Goal: Find specific page/section: Find specific page/section

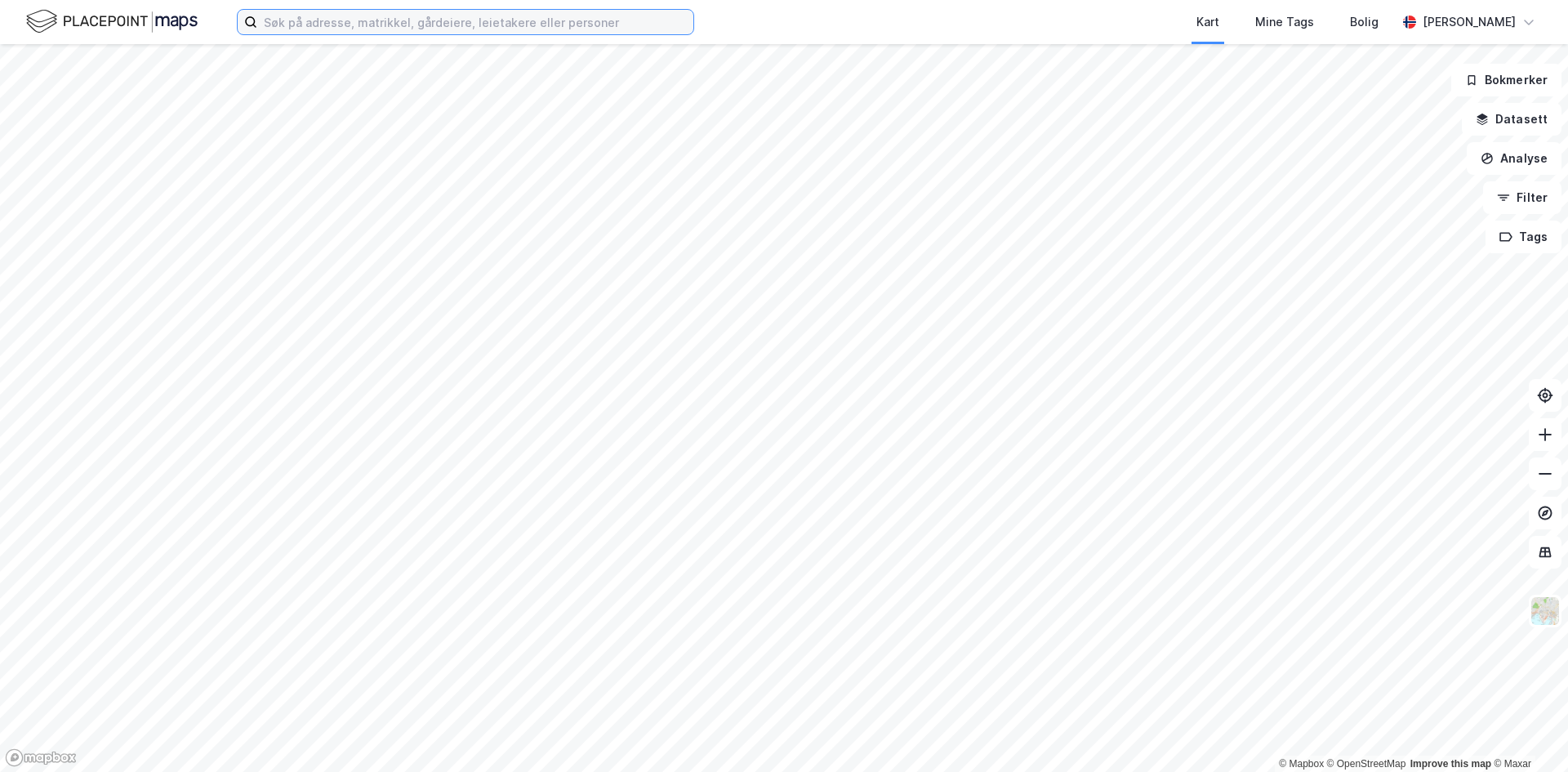
click at [314, 26] on input at bounding box center [475, 22] width 436 height 25
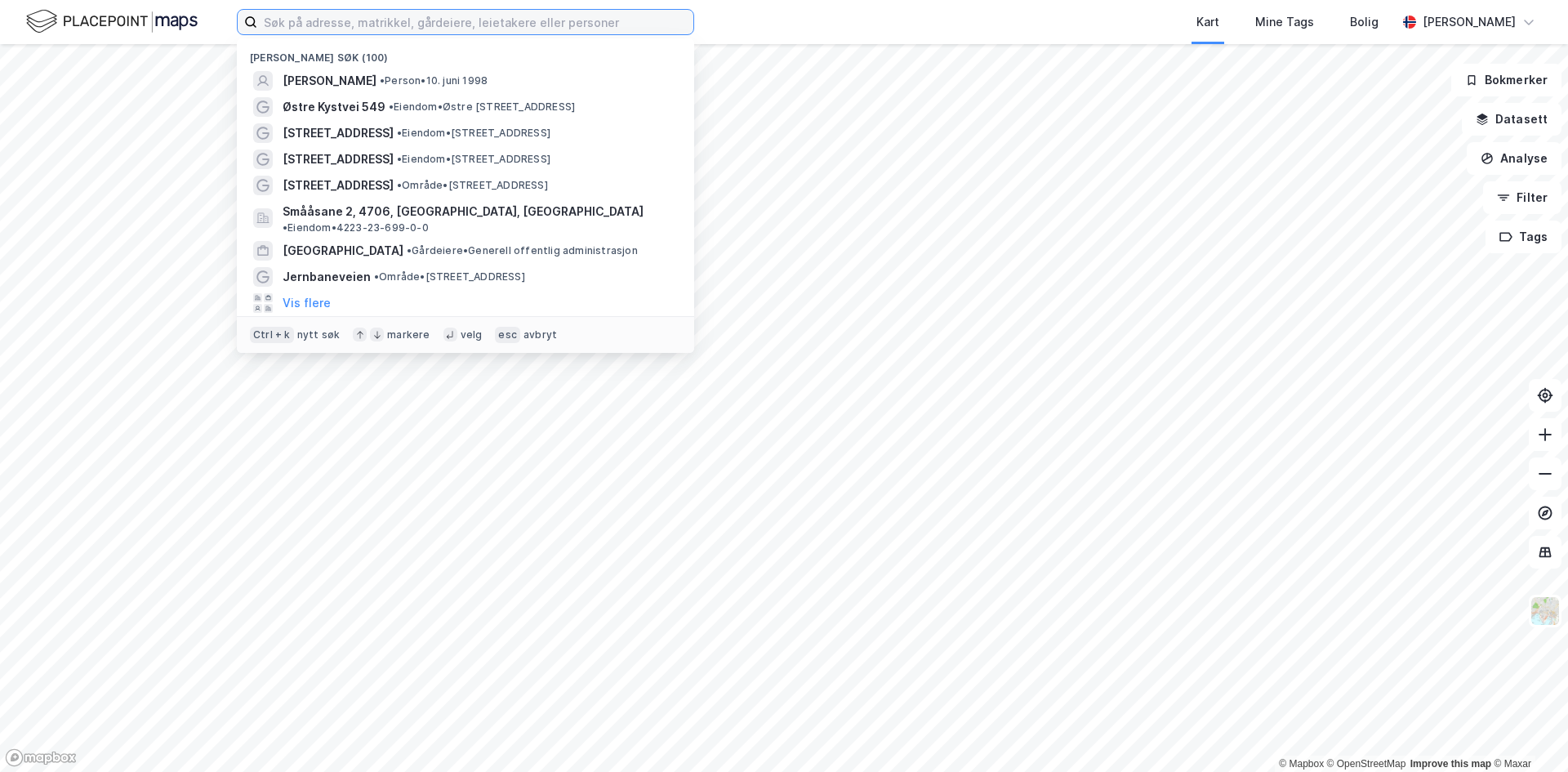
paste input "[STREET_ADDRESS]"
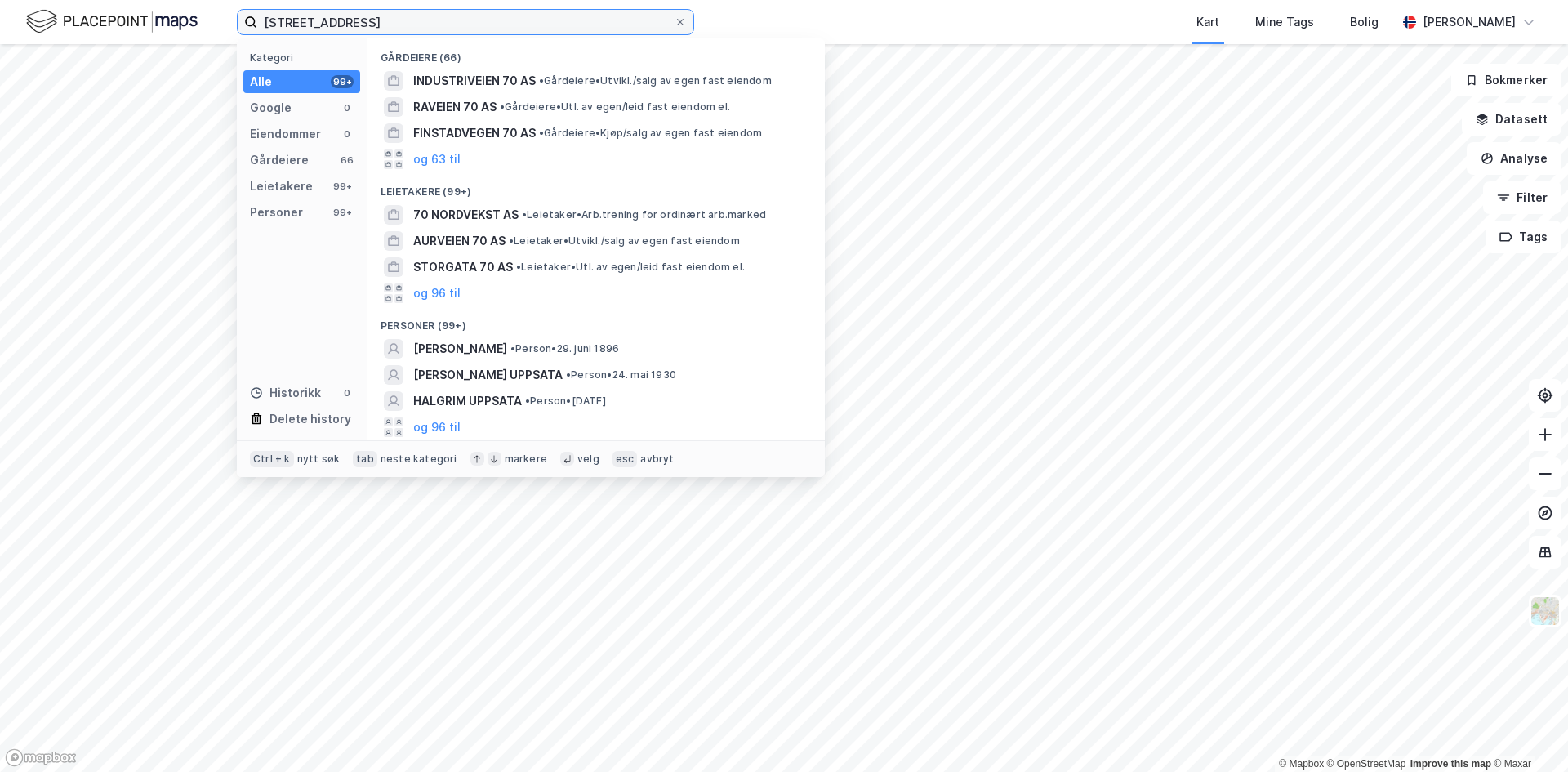
type input "[STREET_ADDRESS]"
click at [426, 12] on input "[STREET_ADDRESS]" at bounding box center [465, 22] width 417 height 25
drag, startPoint x: 426, startPoint y: 23, endPoint x: 63, endPoint y: 20, distance: 363.0
click at [69, 22] on div "[STREET_ADDRESS] Kategori Alle 99+ Google 0 Eiendommer 0 Gårdeiere 66 Leietaker…" at bounding box center [784, 22] width 1568 height 44
paste input "Tuuli [PERSON_NAME]."
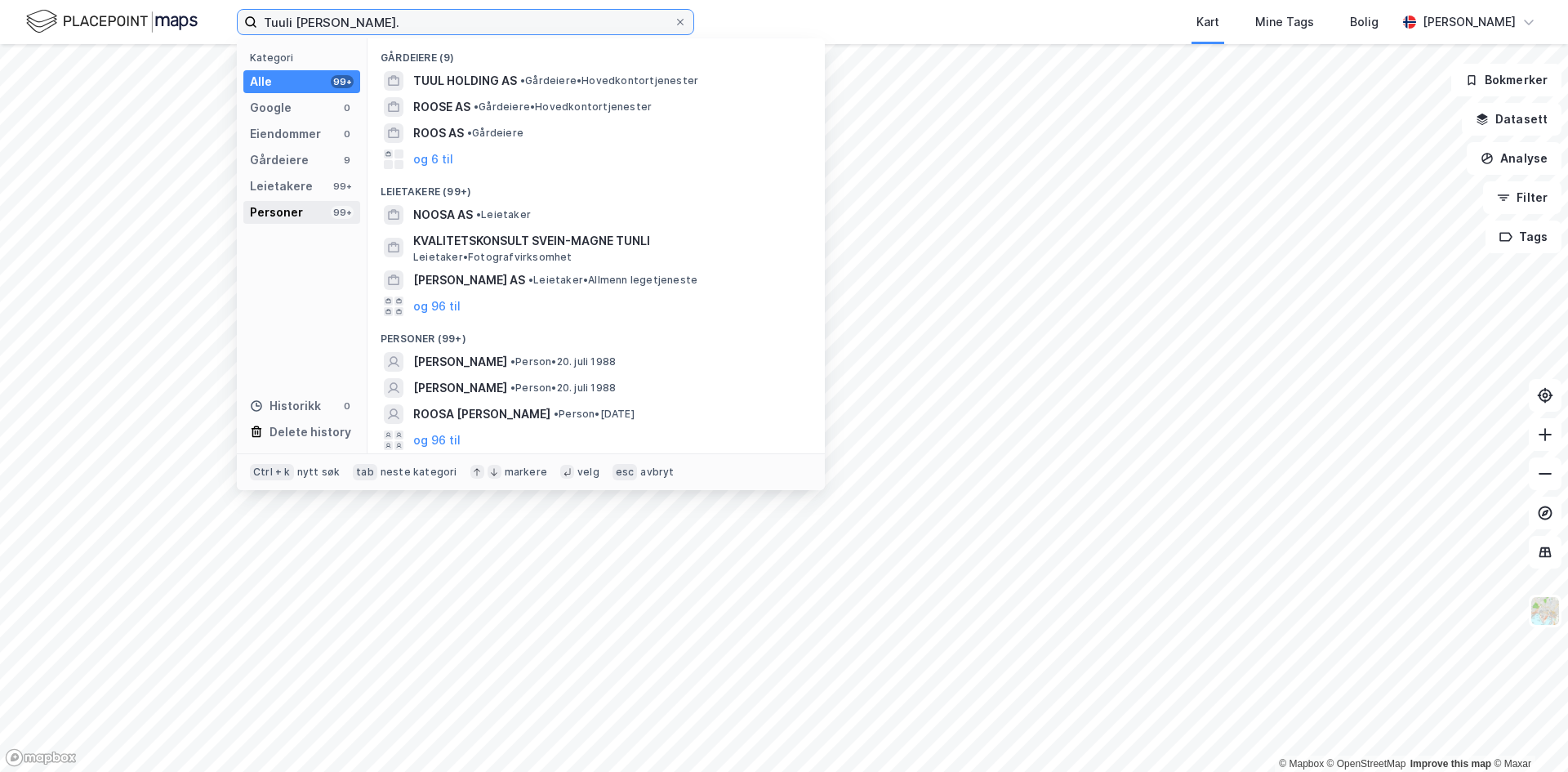
type input "Tuuli [PERSON_NAME]."
click at [324, 209] on div "Personer 99+" at bounding box center [302, 212] width 116 height 23
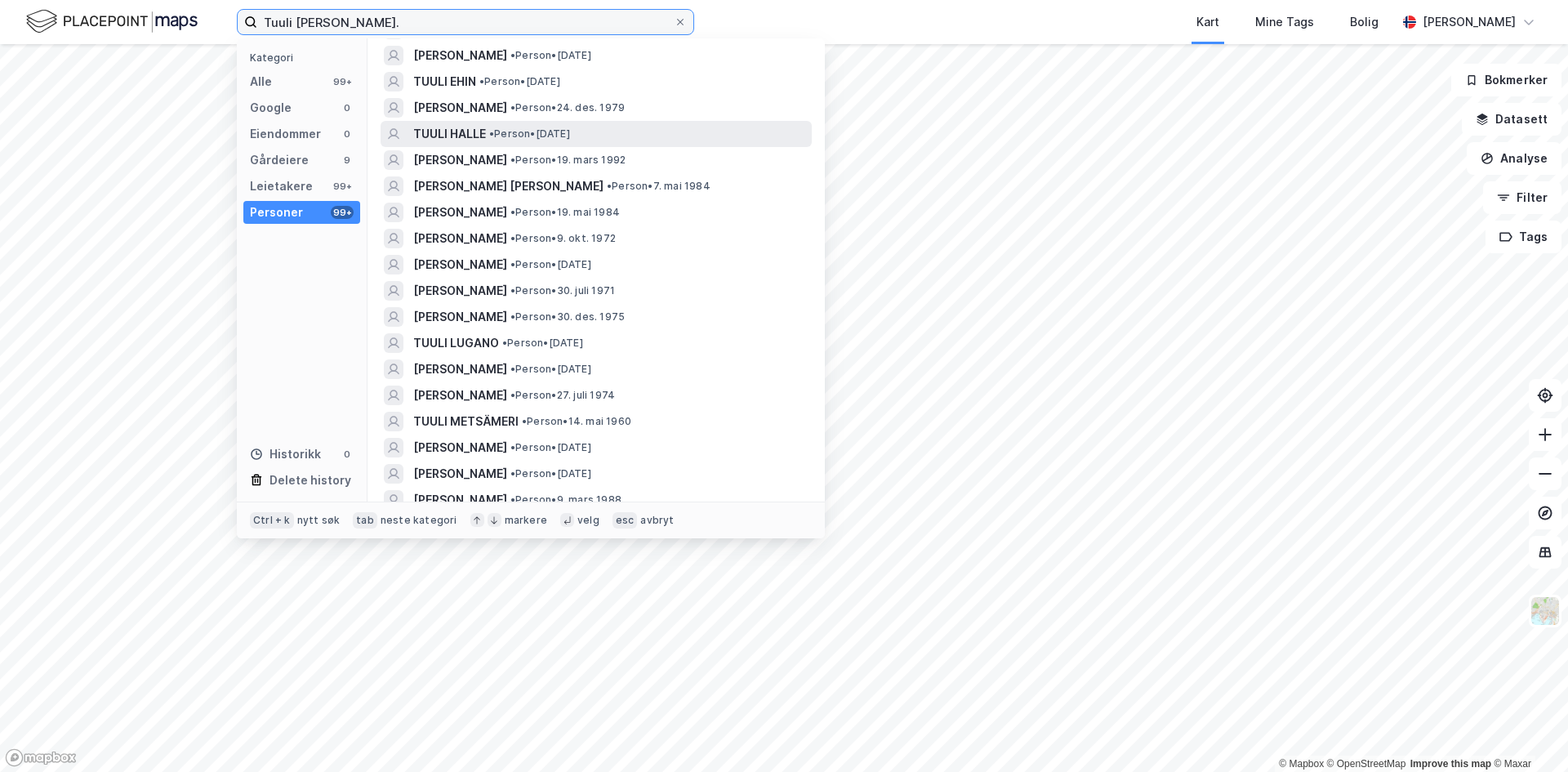
scroll to position [164, 0]
